Goal: Information Seeking & Learning: Learn about a topic

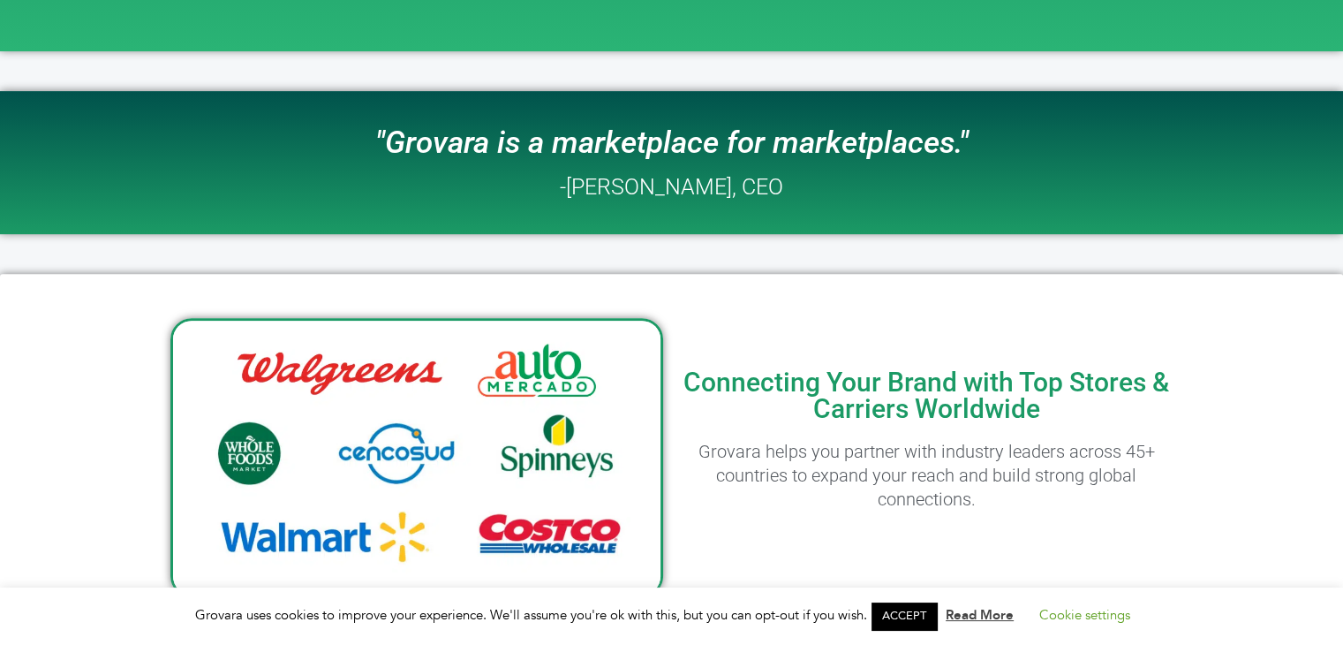
scroll to position [735, 0]
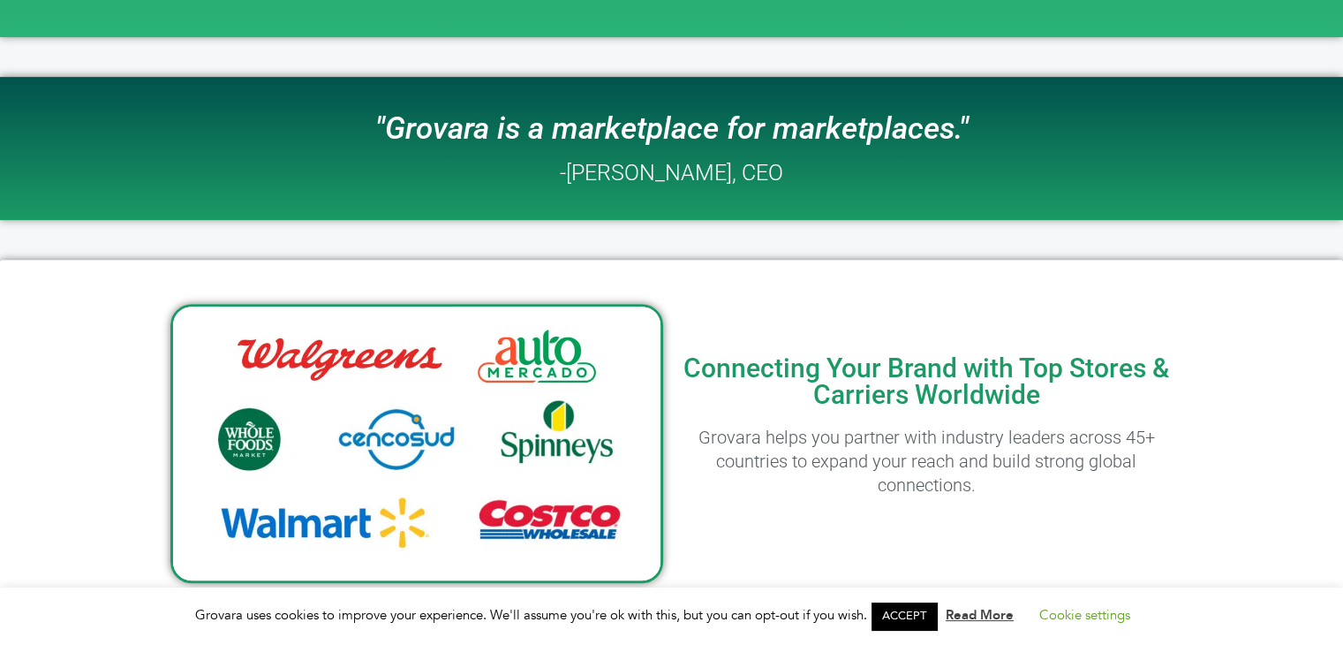
click at [907, 615] on link "ACCEPT" at bounding box center [903, 615] width 65 height 27
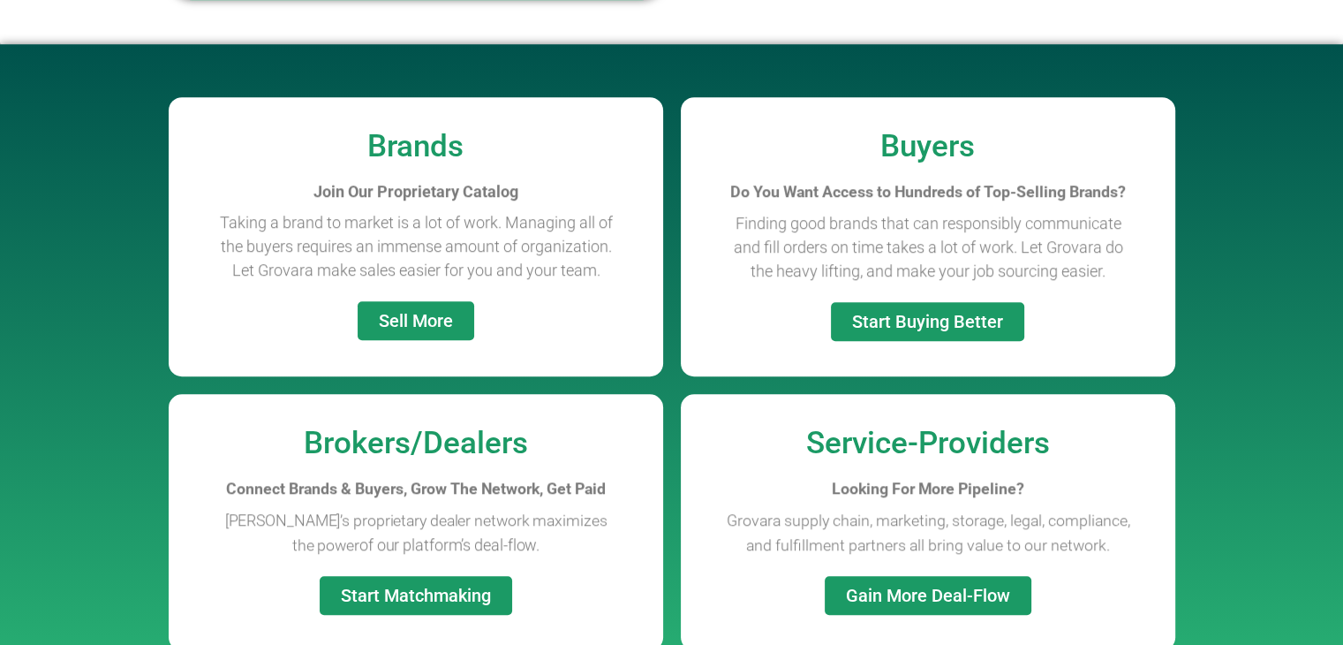
scroll to position [1322, 0]
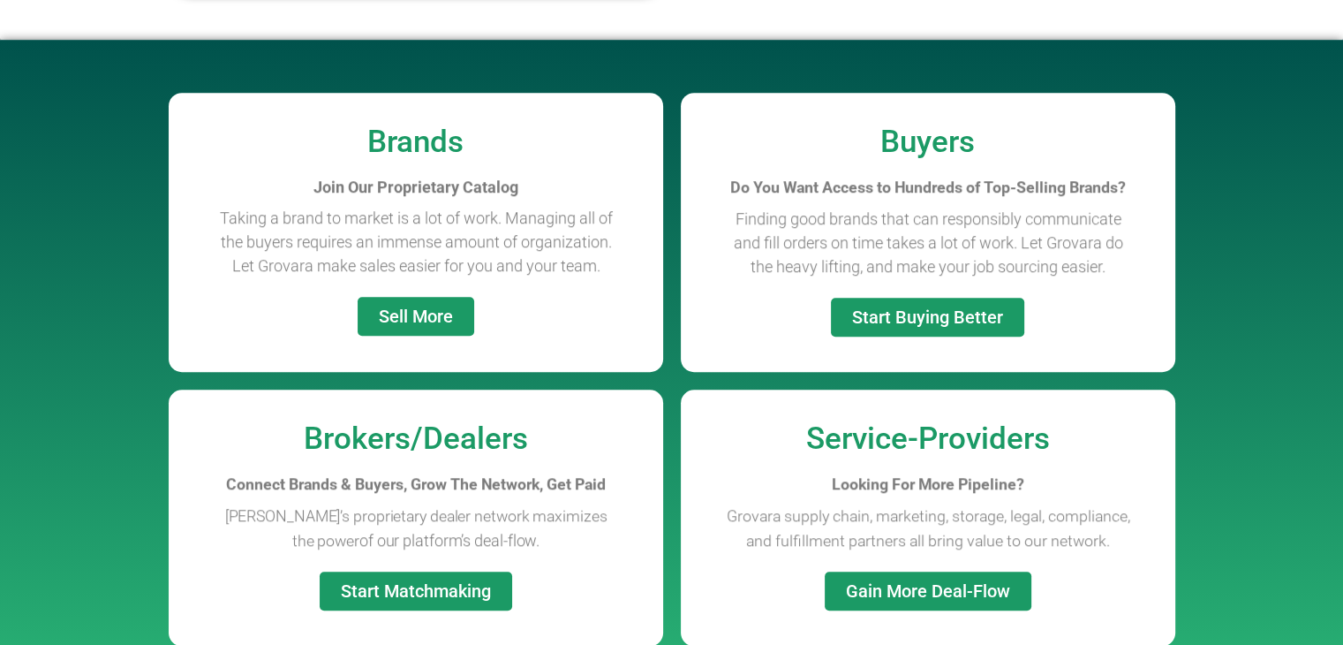
click at [879, 310] on span "Start Buying Better" at bounding box center [927, 317] width 151 height 18
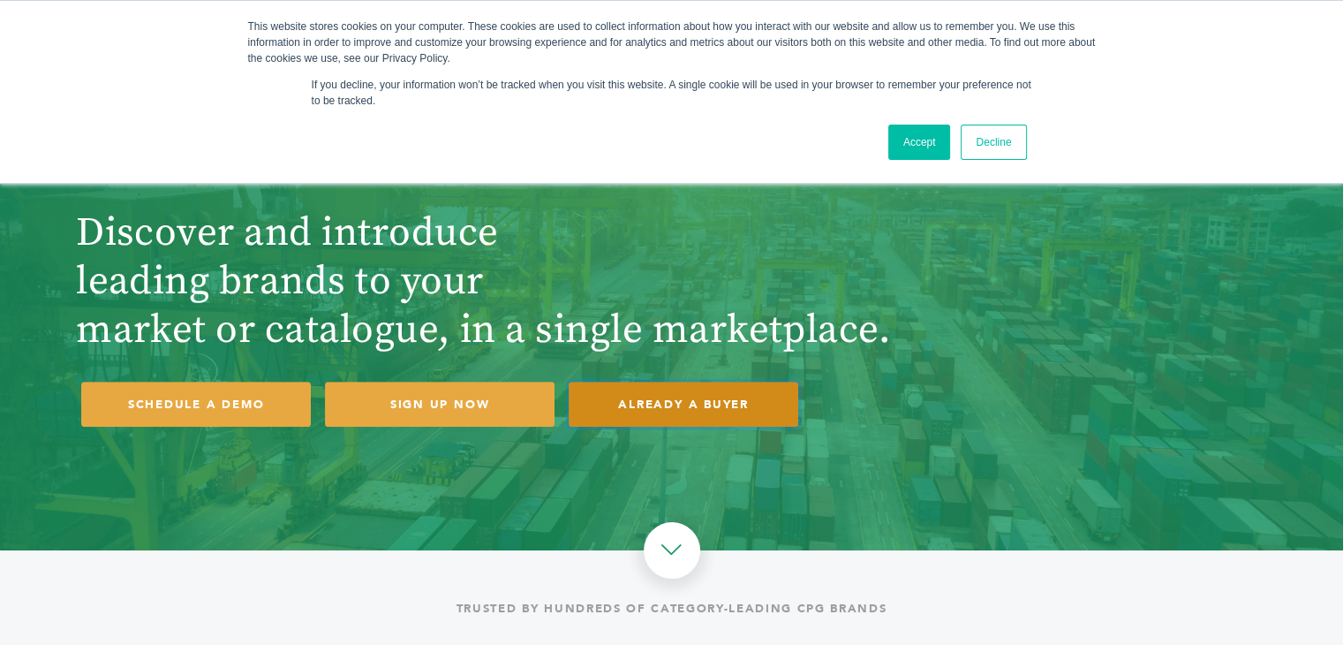
click at [683, 417] on link "ALREADY A BUYER" at bounding box center [684, 403] width 230 height 45
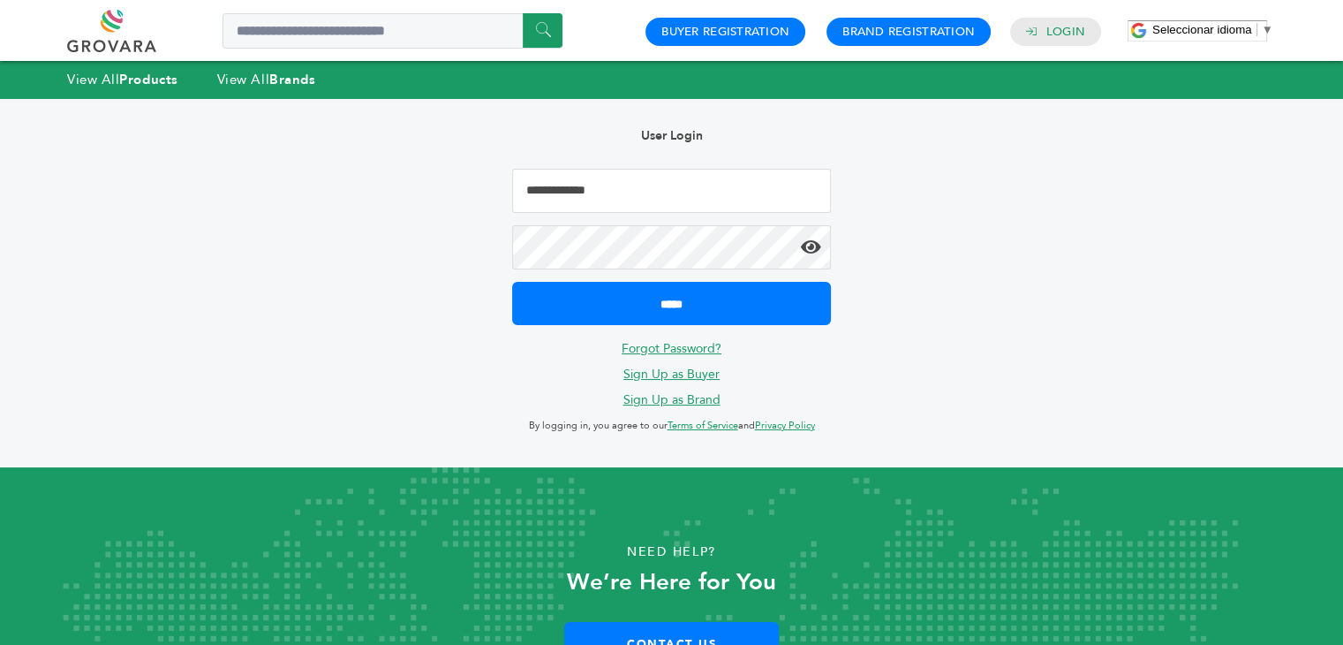
click at [681, 198] on input "Email Address" at bounding box center [671, 191] width 318 height 44
type input "**********"
click at [811, 253] on icon at bounding box center [811, 247] width 20 height 18
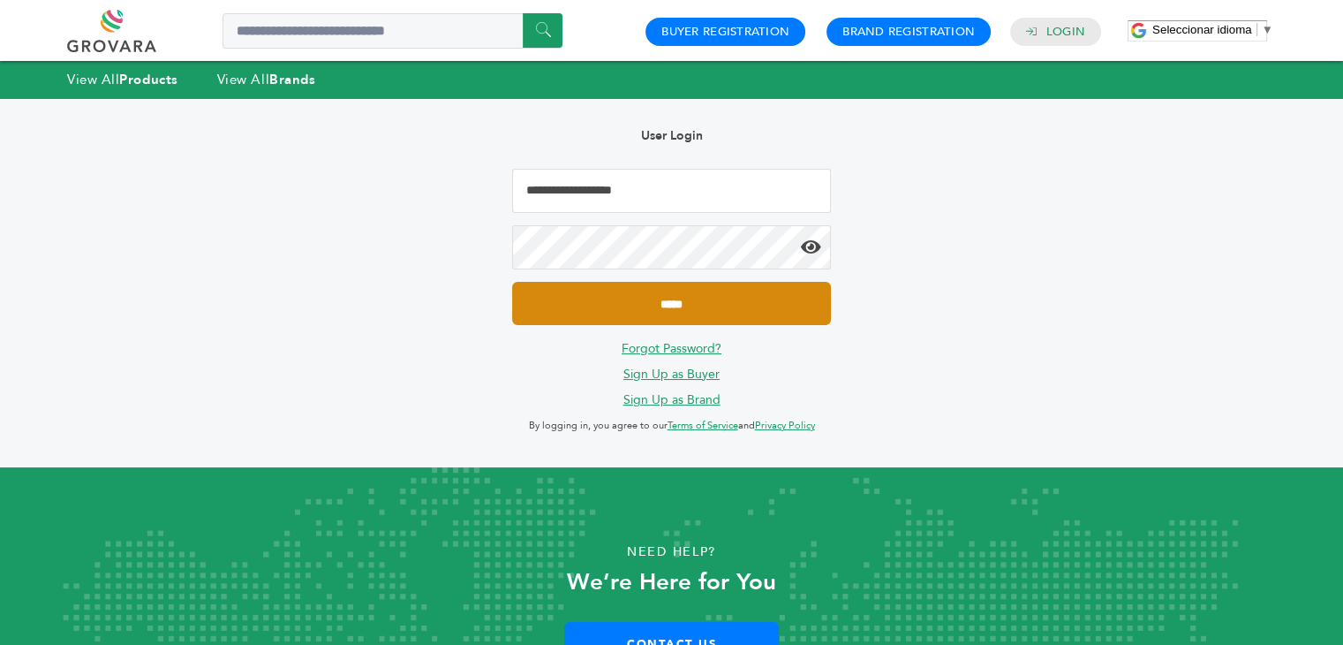
click at [699, 294] on input "*****" at bounding box center [671, 303] width 318 height 43
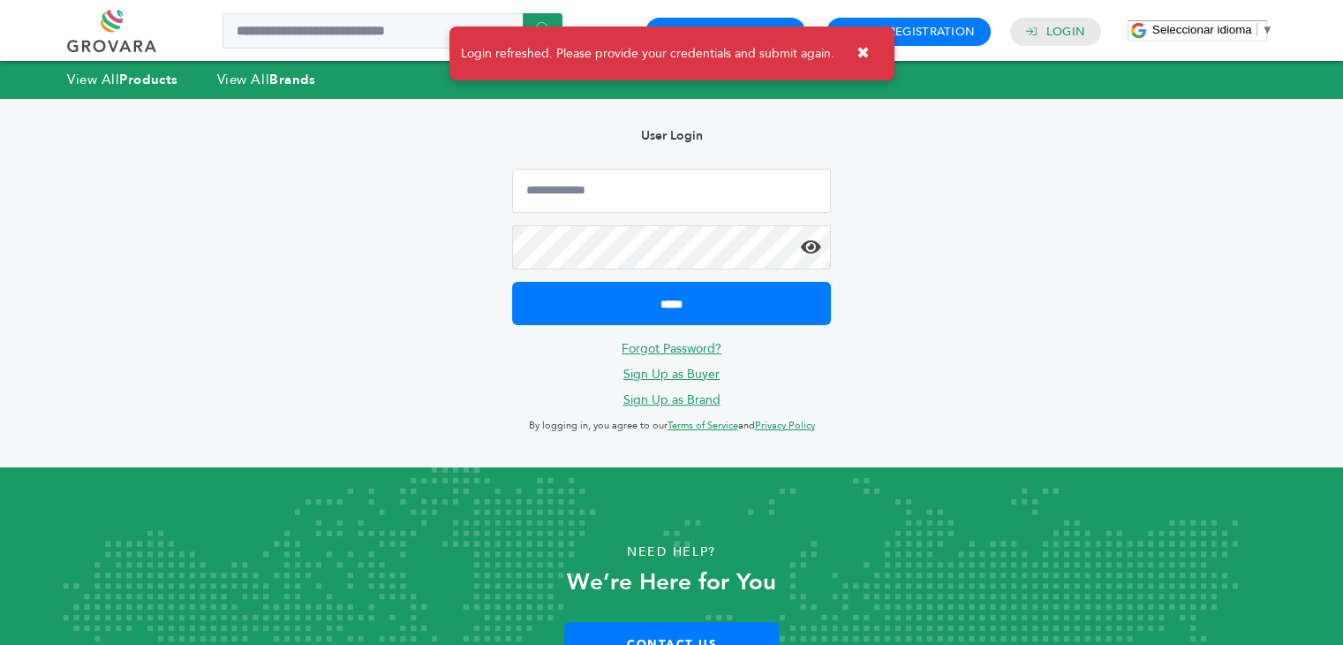
click at [683, 349] on link "Forgot Password?" at bounding box center [672, 348] width 100 height 17
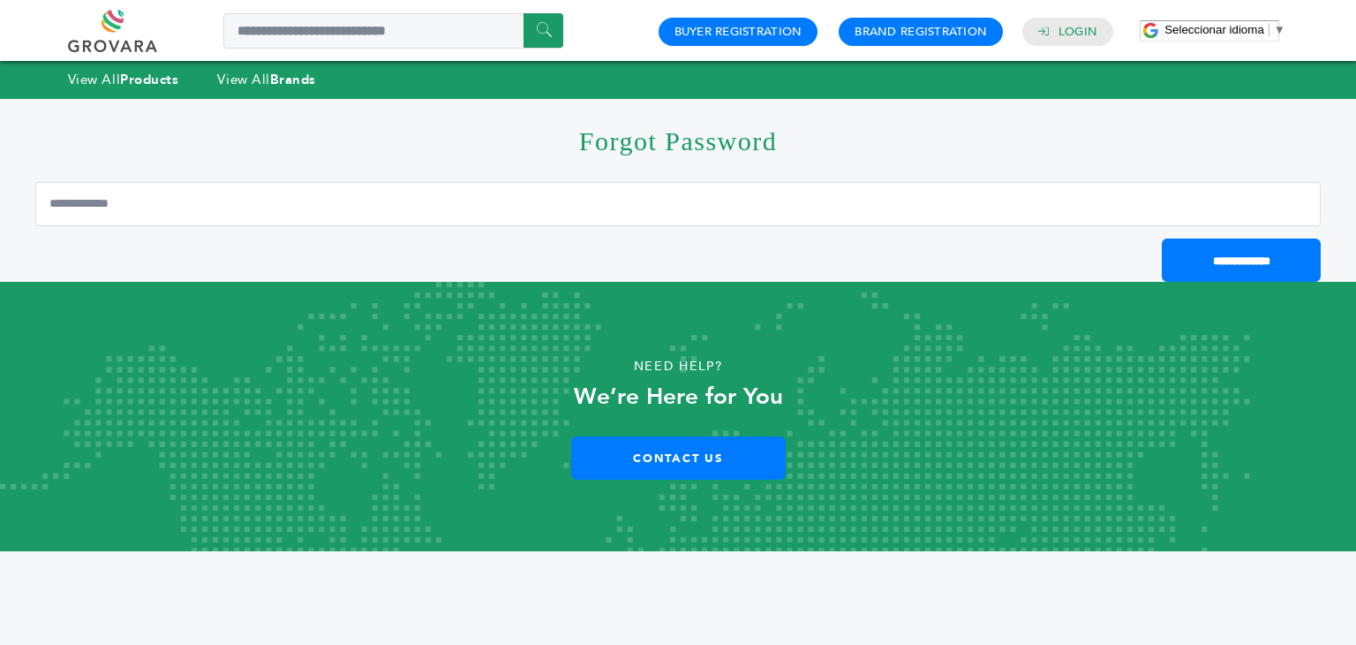
click at [254, 69] on div "View All Products View All Brands" at bounding box center [678, 79] width 1356 height 37
click at [259, 79] on link "View All Brands" at bounding box center [266, 80] width 99 height 18
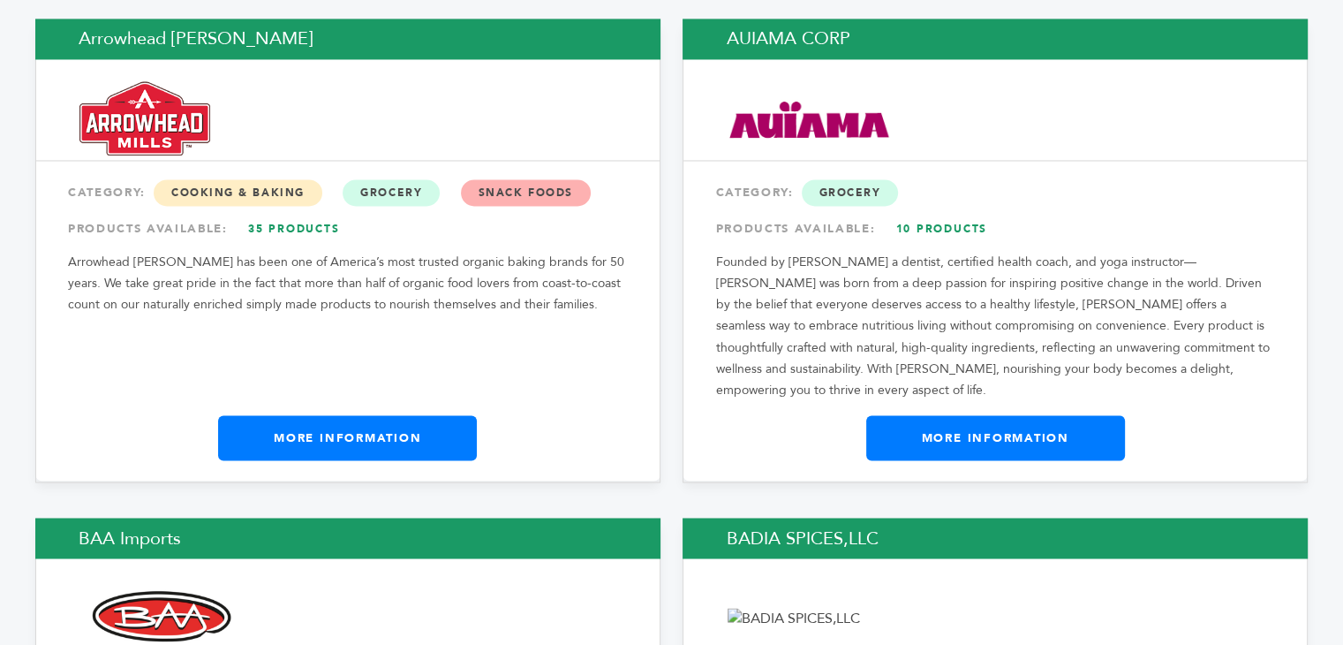
scroll to position [3021, 0]
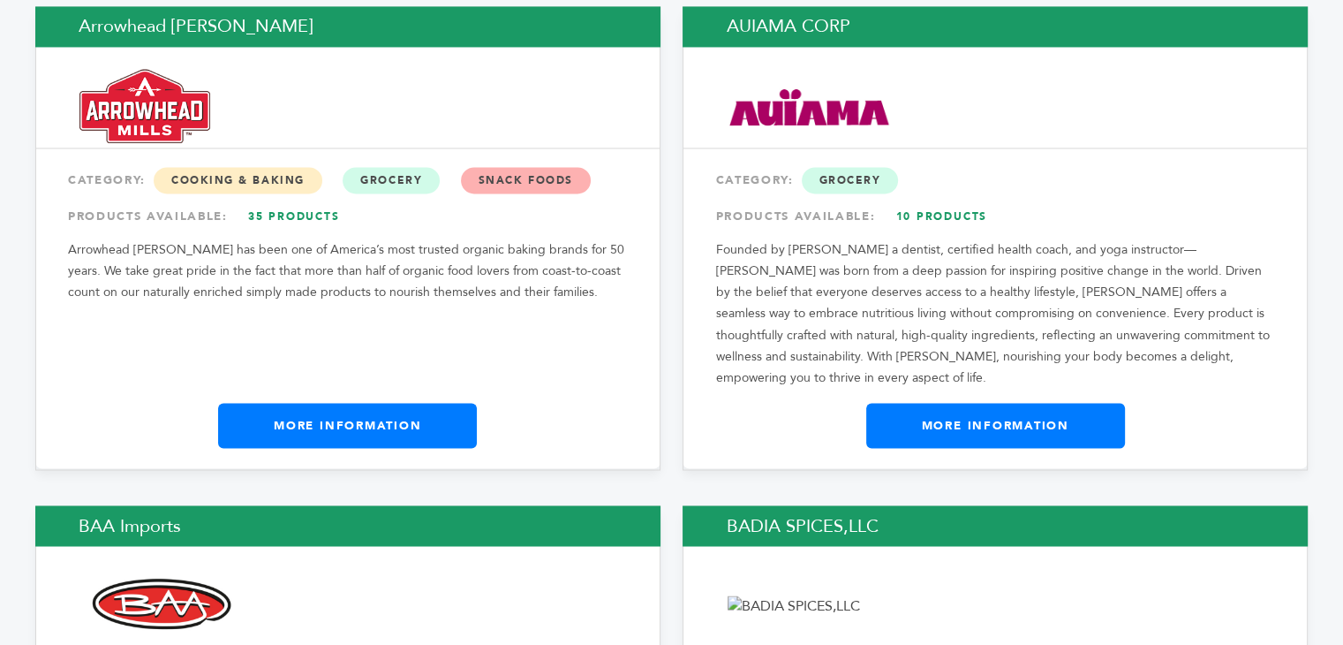
click at [940, 200] on link "10 Products" at bounding box center [941, 216] width 124 height 32
click at [509, 167] on span "Snack Foods" at bounding box center [526, 180] width 130 height 26
click at [384, 403] on link "More Information" at bounding box center [347, 425] width 259 height 44
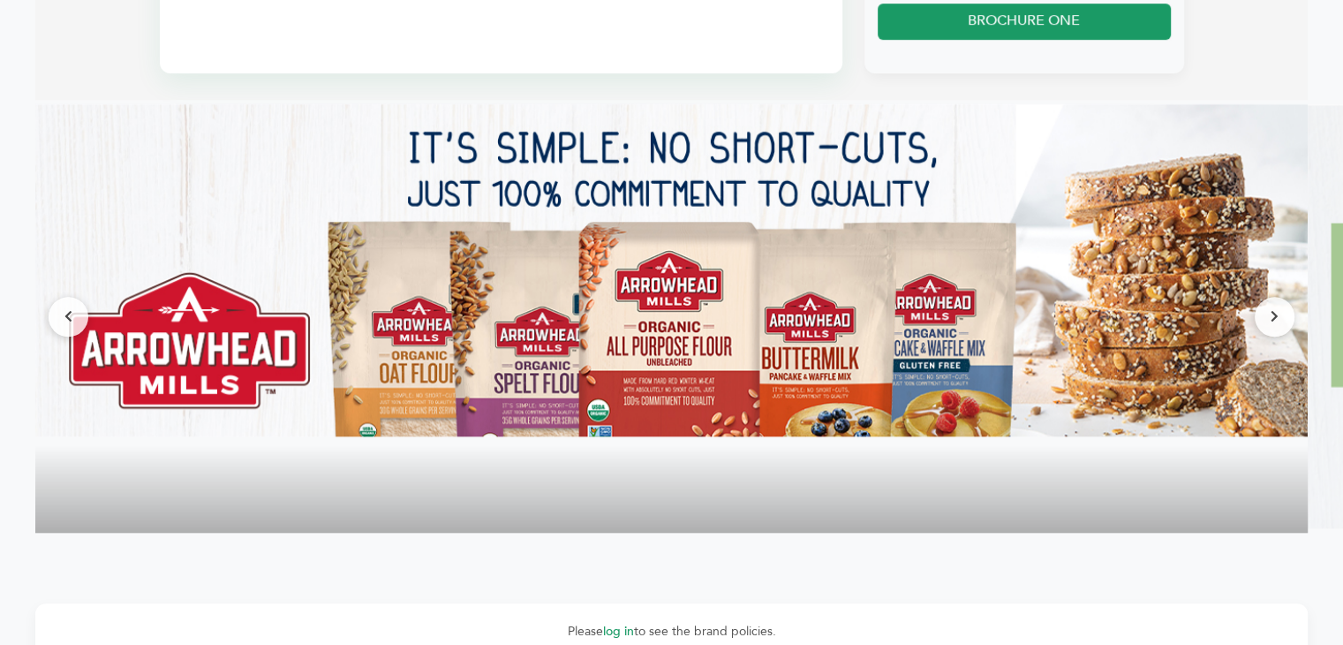
scroll to position [1308, 0]
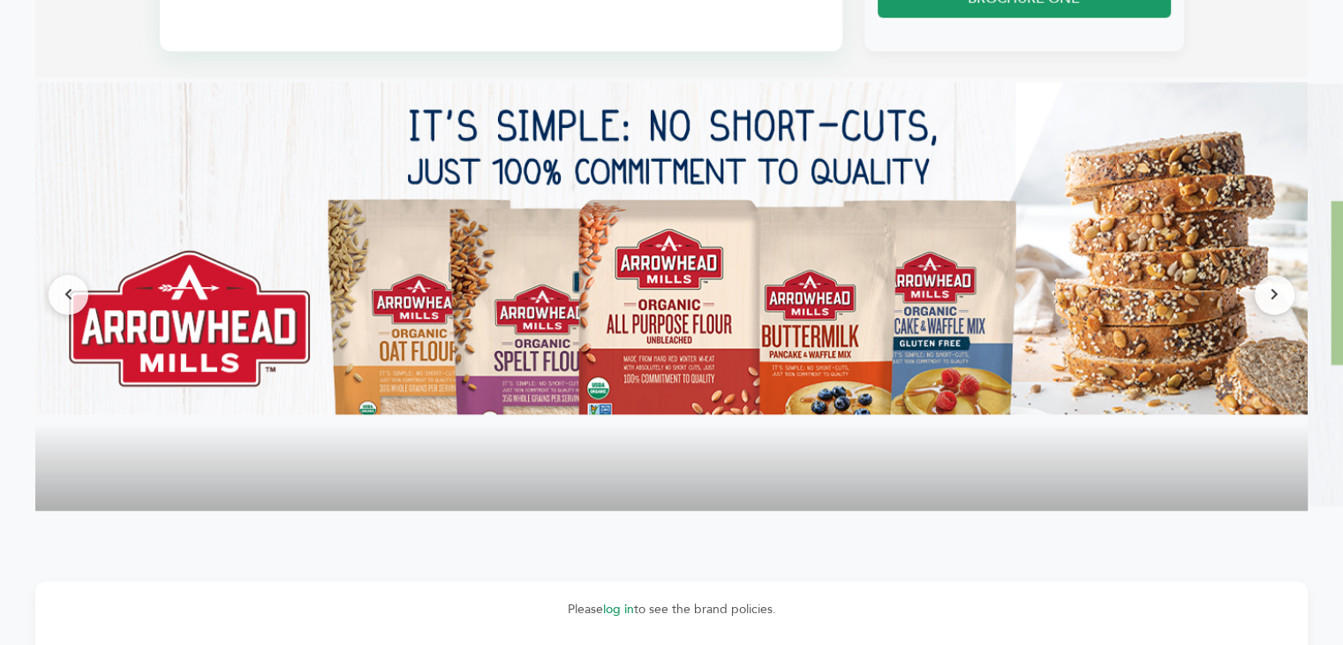
drag, startPoint x: 1346, startPoint y: 128, endPoint x: 1355, endPoint y: 421, distance: 293.3
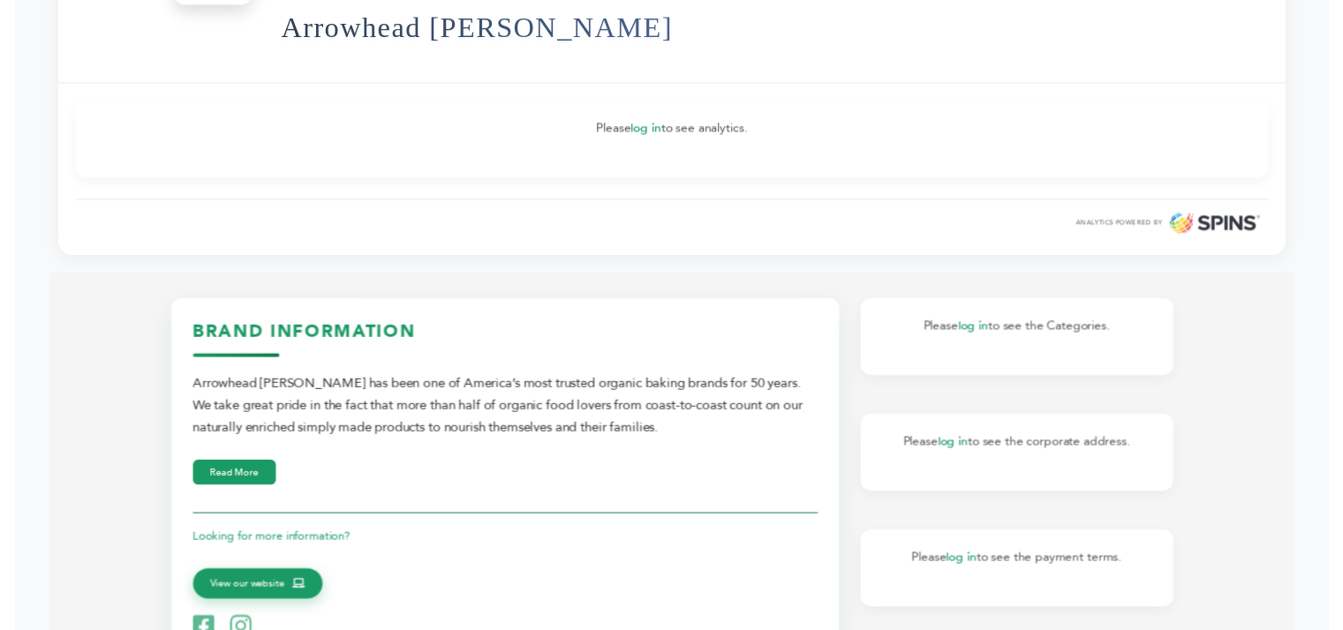
scroll to position [283, 0]
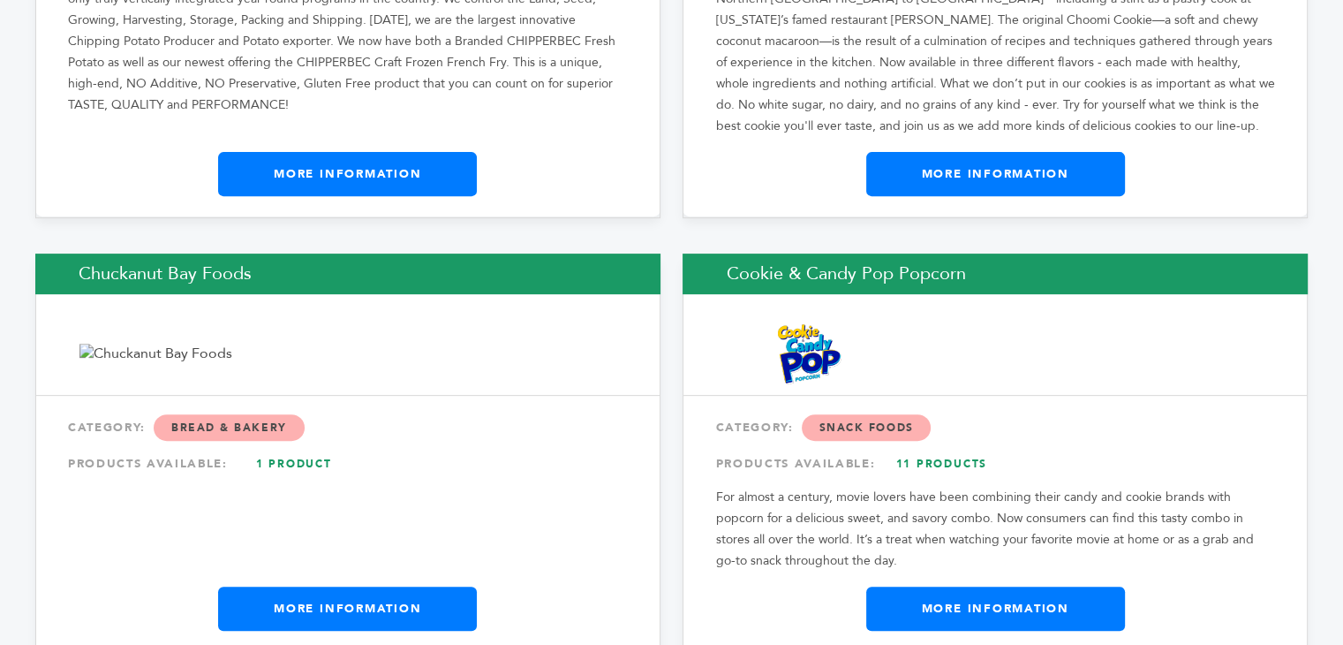
scroll to position [7421, 0]
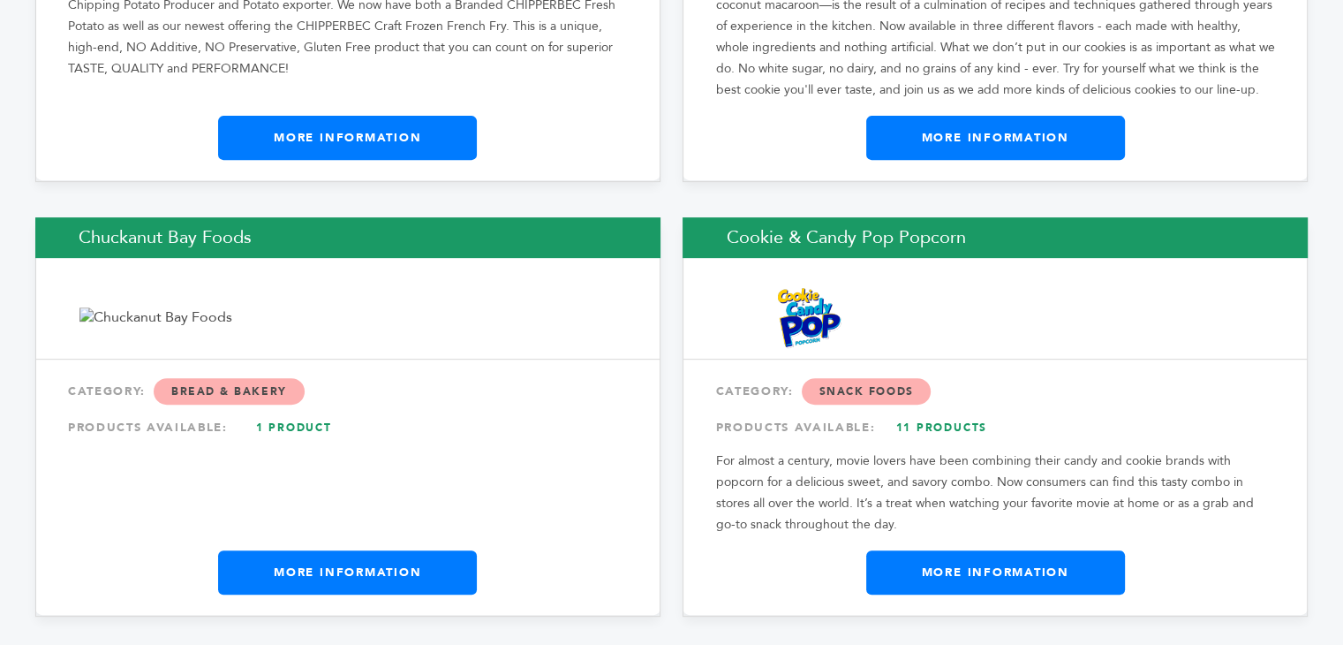
click at [881, 378] on span "Snack Foods" at bounding box center [867, 391] width 130 height 26
click at [928, 411] on link "11 Products" at bounding box center [941, 427] width 124 height 32
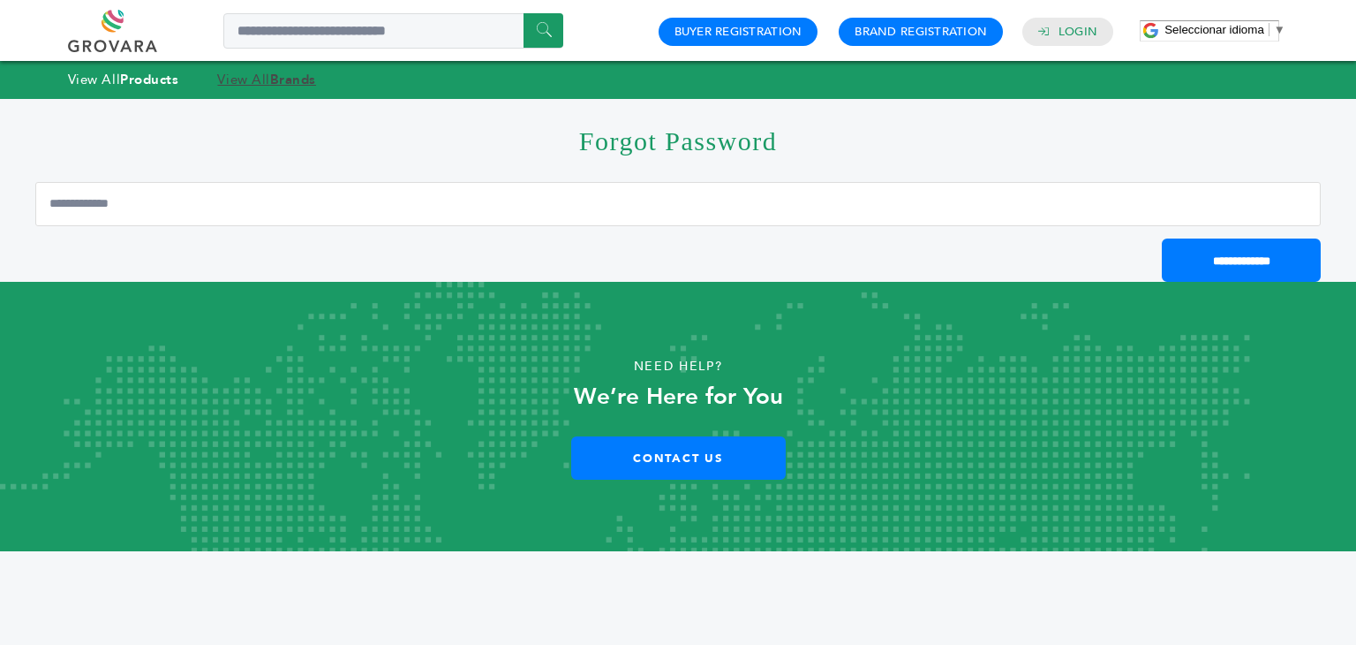
click at [298, 80] on strong "Brands" at bounding box center [293, 80] width 46 height 18
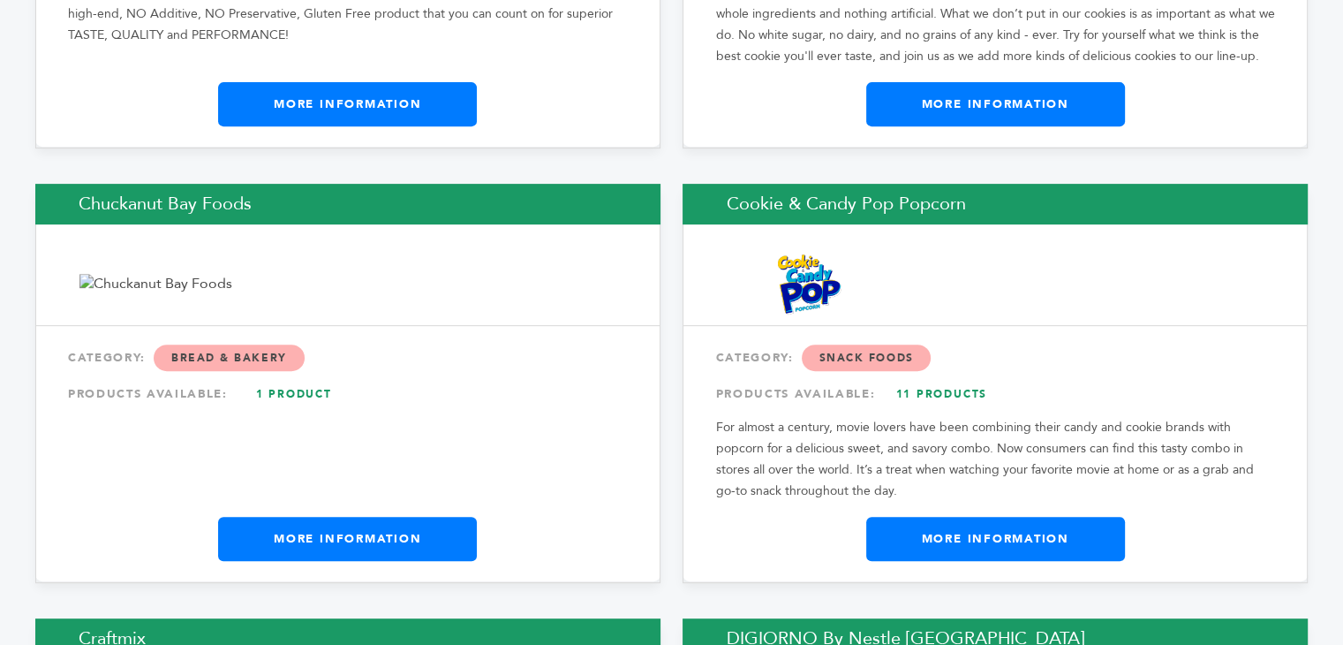
scroll to position [7491, 0]
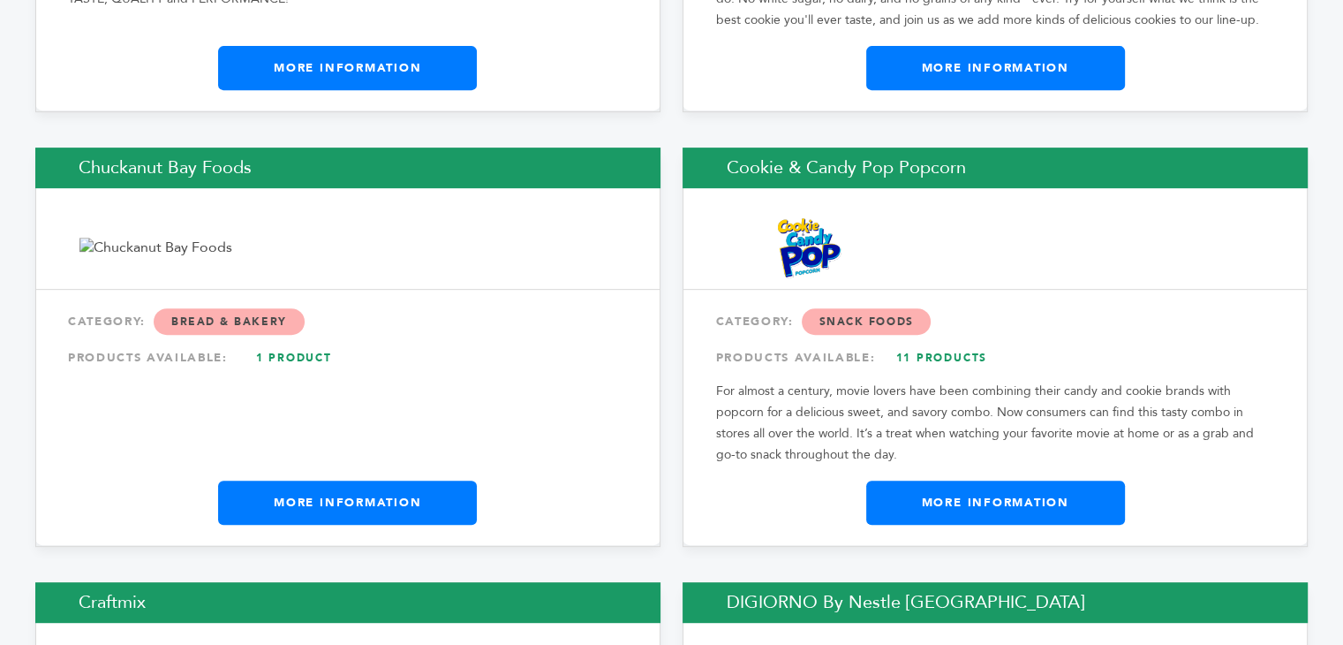
drag, startPoint x: 1348, startPoint y: 19, endPoint x: 1355, endPoint y: 173, distance: 154.7
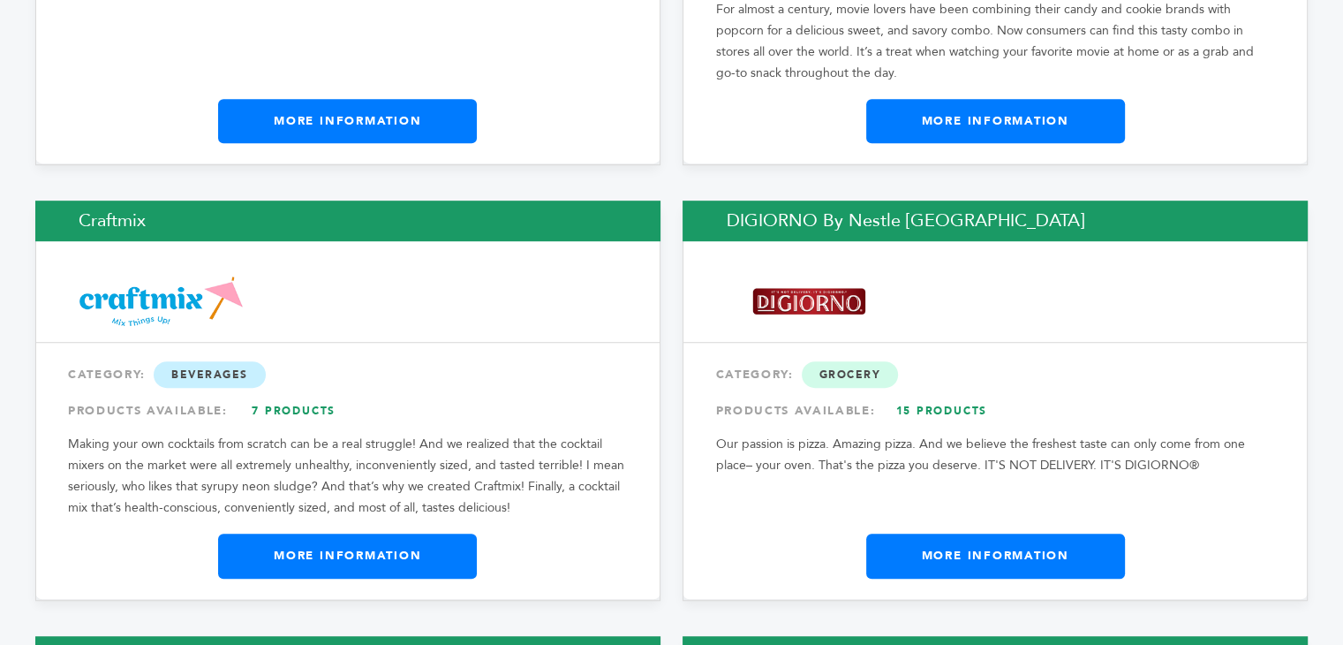
scroll to position [7979, 0]
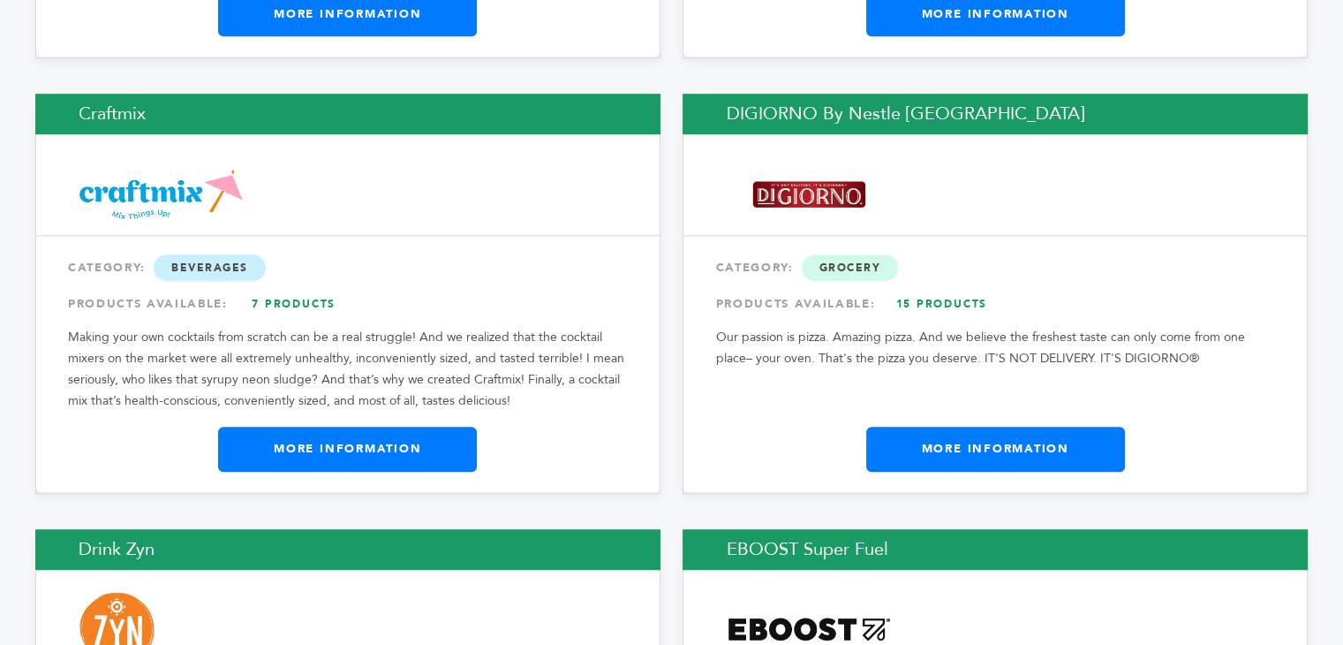
click at [950, 288] on link "15 Products" at bounding box center [941, 304] width 124 height 32
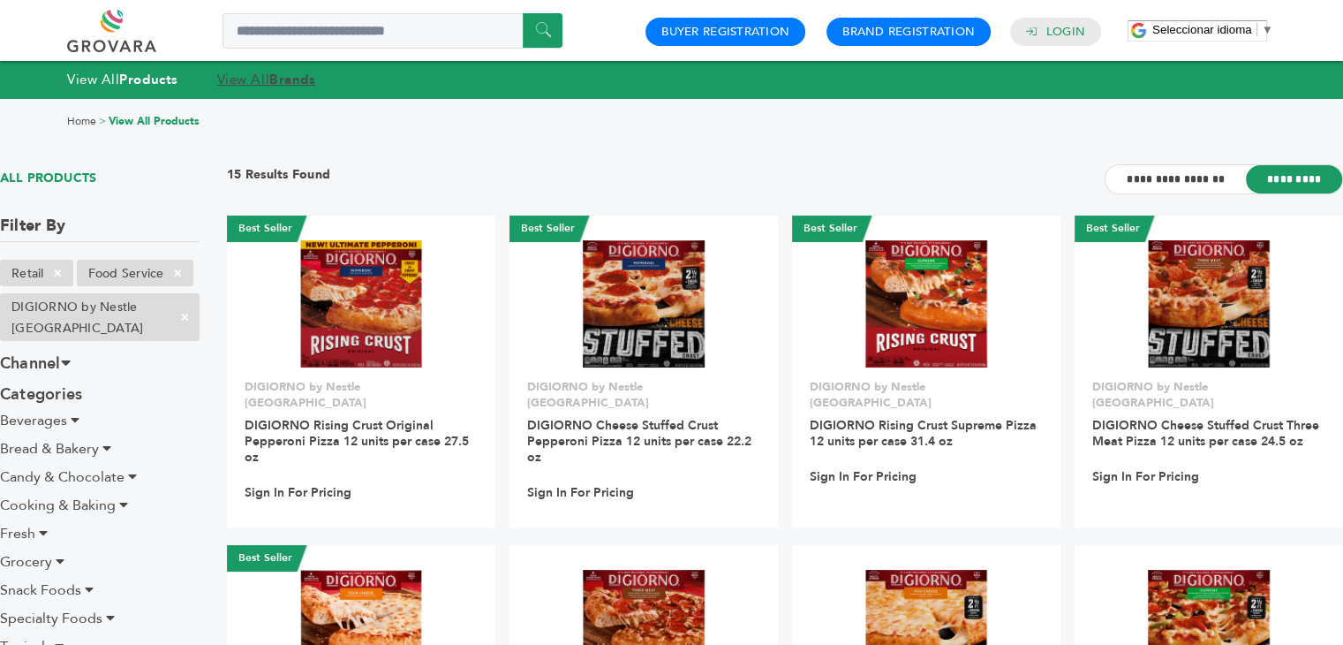
click at [290, 86] on strong "Brands" at bounding box center [292, 80] width 46 height 18
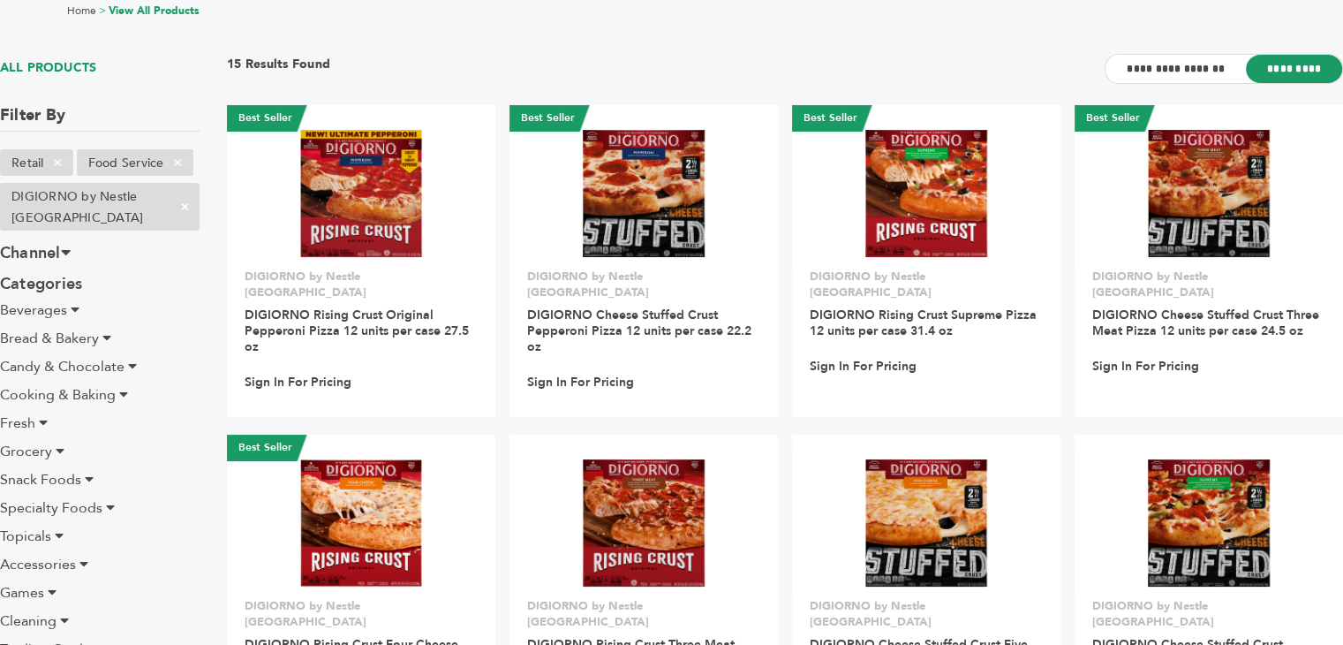
scroll to position [106, 0]
